Goal: Learn about a topic: Learn about a topic

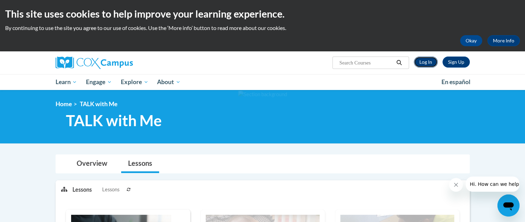
click at [421, 61] on link "Log In" at bounding box center [426, 62] width 24 height 11
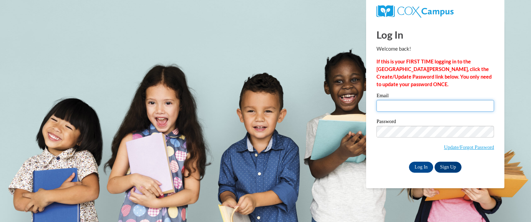
click at [397, 102] on input "Email" at bounding box center [434, 106] width 117 height 12
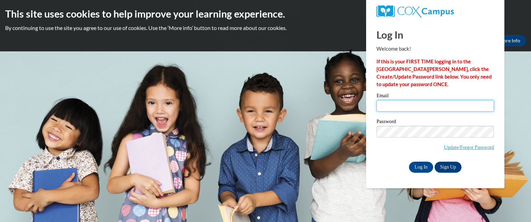
type input "[EMAIL_ADDRESS][DOMAIN_NAME]"
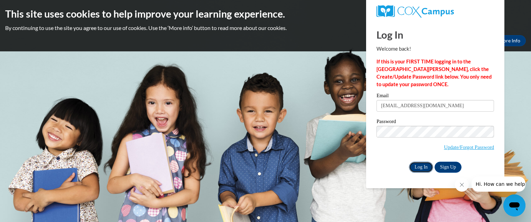
click at [419, 171] on input "Log In" at bounding box center [421, 167] width 24 height 11
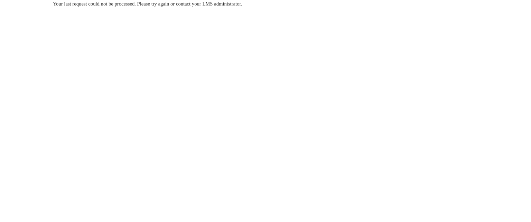
click at [419, 171] on body "Your last request could not be processed. Please try again or contact your LMS …" at bounding box center [265, 111] width 531 height 222
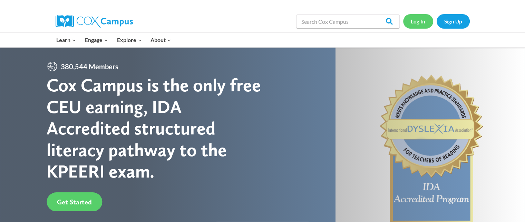
click at [418, 17] on link "Log In" at bounding box center [418, 21] width 30 height 14
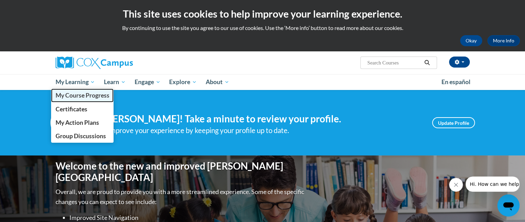
click at [93, 96] on span "My Course Progress" at bounding box center [82, 95] width 54 height 7
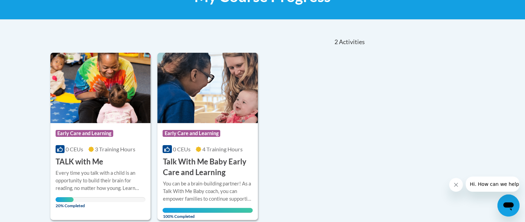
scroll to position [132, 0]
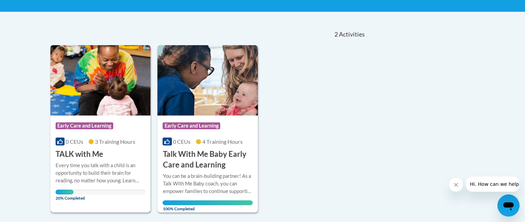
click at [141, 145] on div "0 CEUs 3 Training Hours" at bounding box center [101, 142] width 90 height 8
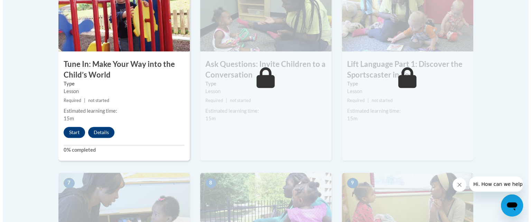
scroll to position [432, 0]
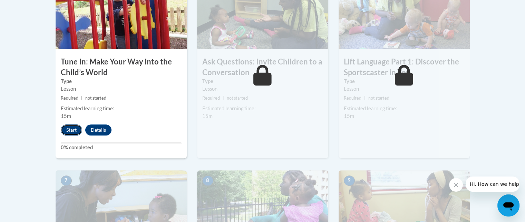
click at [68, 128] on button "Start" at bounding box center [71, 130] width 21 height 11
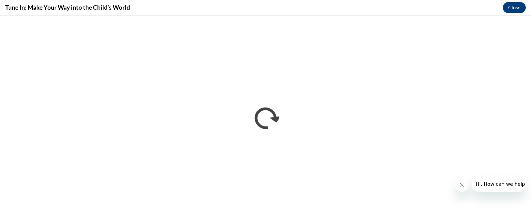
scroll to position [0, 0]
